Goal: Information Seeking & Learning: Learn about a topic

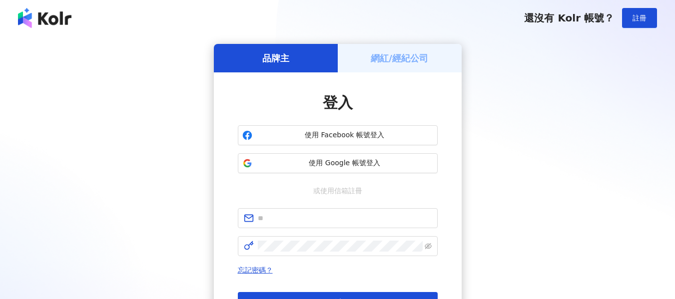
click at [356, 164] on span "使用 Google 帳號登入" at bounding box center [344, 163] width 177 height 10
